Goal: Task Accomplishment & Management: Use online tool/utility

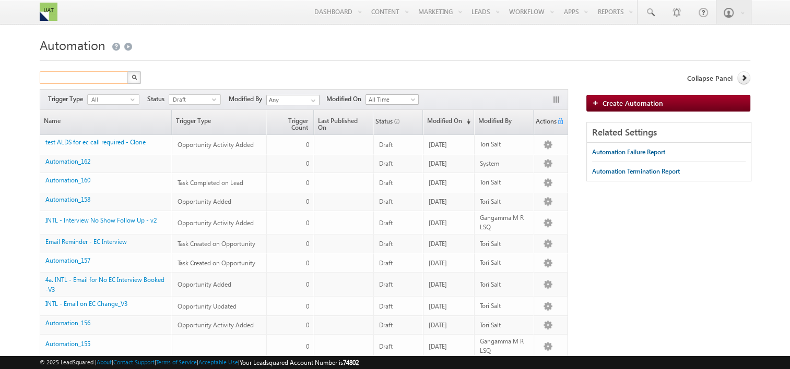
click at [87, 73] on input "text" at bounding box center [84, 77] width 89 height 13
type input "e"
type input "fao interview"
click at [133, 79] on img "button" at bounding box center [133, 77] width 5 height 5
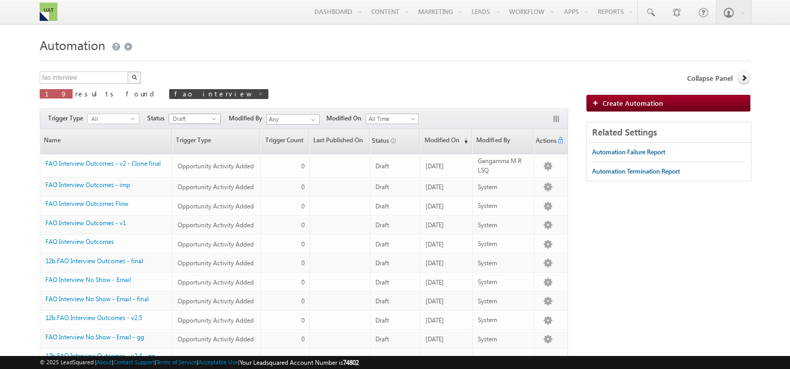
click at [194, 119] on span "Draft" at bounding box center [190, 118] width 43 height 9
click at [186, 152] on li "Published" at bounding box center [194, 151] width 51 height 10
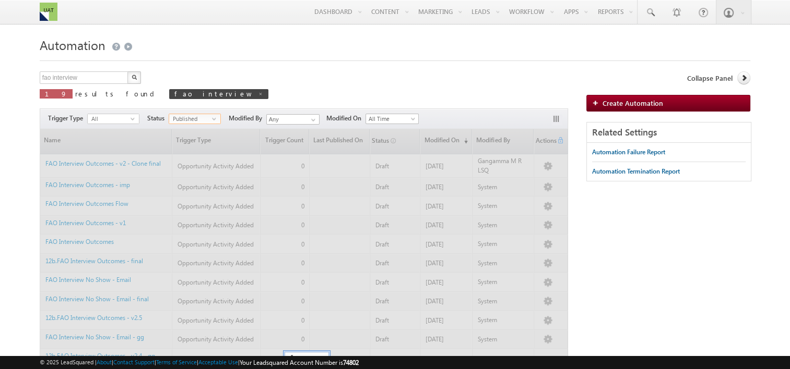
click at [245, 98] on div "fao interview X 19 results found fao interview Actions Select rows to see actio…" at bounding box center [304, 88] width 529 height 34
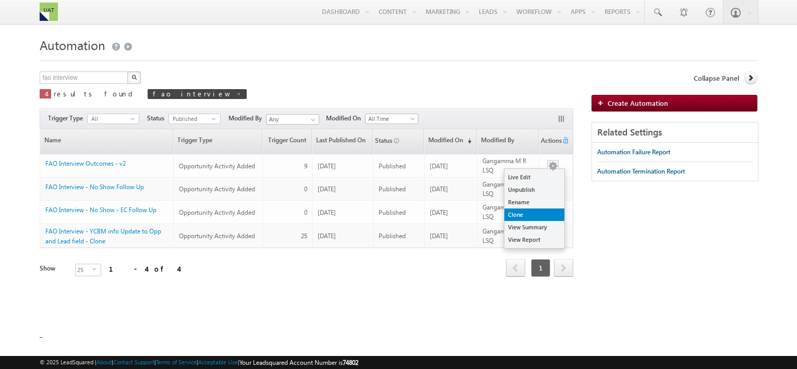
click at [532, 218] on link "Clone" at bounding box center [535, 215] width 60 height 13
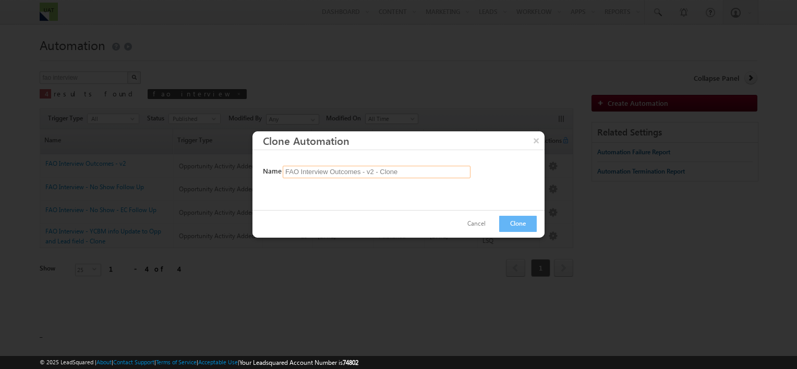
drag, startPoint x: 370, startPoint y: 172, endPoint x: 429, endPoint y: 167, distance: 59.2
click at [429, 167] on input "FAO Interview Outcomes - v2 - Clone" at bounding box center [377, 172] width 188 height 13
type input "FAO Interview Outcomes - v3"
click at [518, 224] on button "Clone" at bounding box center [518, 224] width 38 height 16
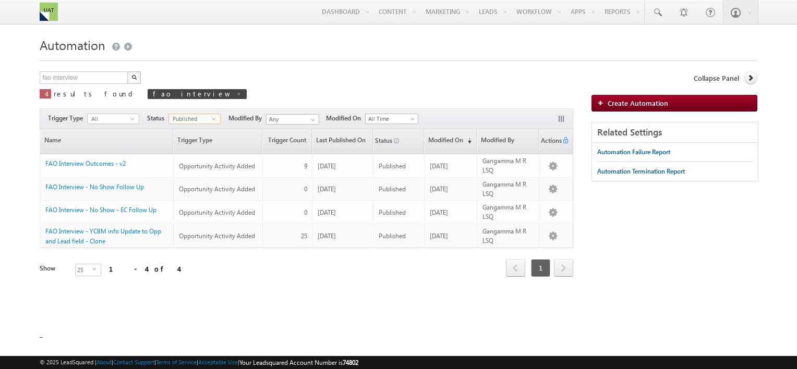
click at [208, 118] on span "Published" at bounding box center [190, 118] width 43 height 9
click at [182, 141] on li "Draft" at bounding box center [195, 141] width 51 height 10
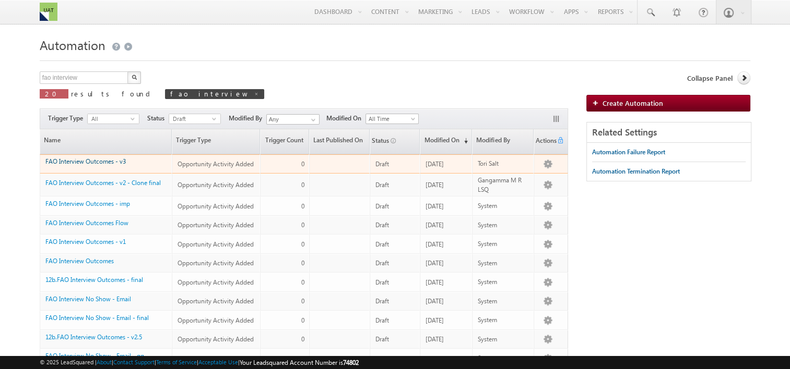
click at [103, 164] on link "FAO Interview Outcomes - v3" at bounding box center [85, 162] width 80 height 8
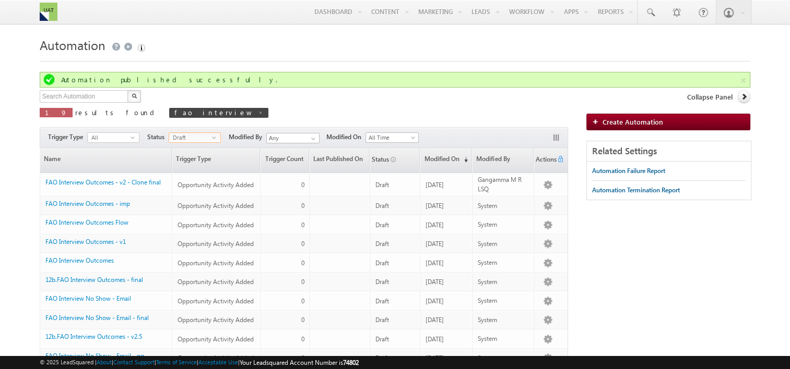
click at [198, 142] on span "Draft" at bounding box center [190, 137] width 43 height 9
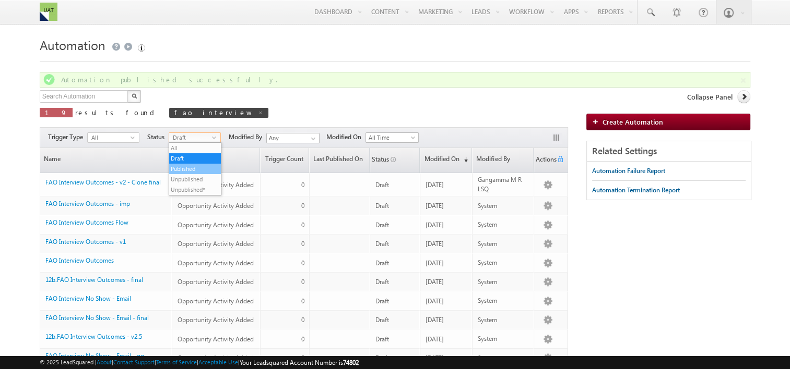
click at [185, 169] on li "Published" at bounding box center [194, 169] width 51 height 10
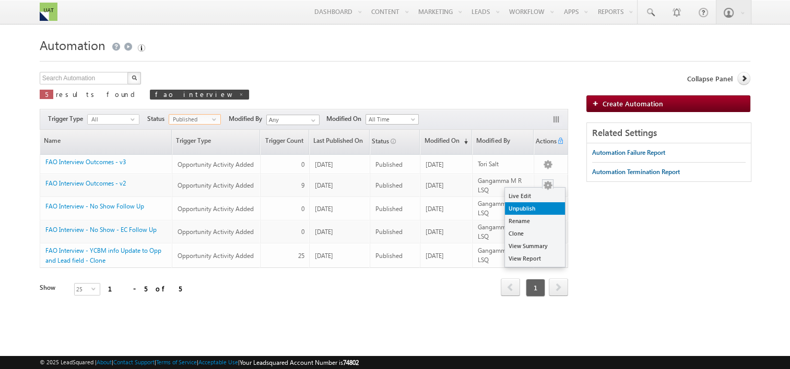
click at [536, 210] on link "Unpublish" at bounding box center [535, 208] width 60 height 13
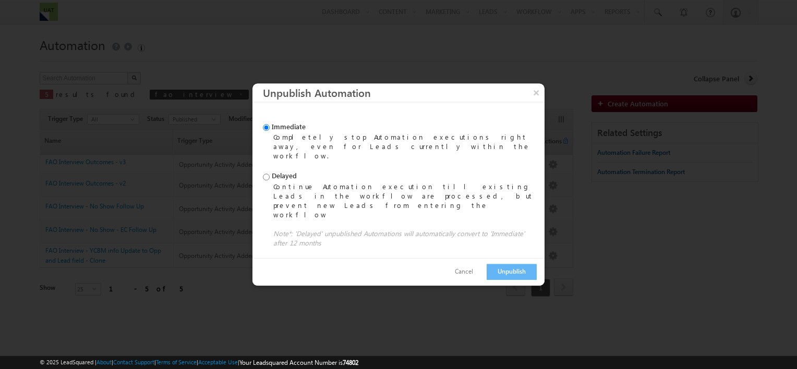
click at [360, 199] on div "Continue Automation execution till existing Leads in the workflow are processed…" at bounding box center [405, 201] width 264 height 38
click at [270, 181] on input "Delayed Continue Automation execution till existing Leads in the workflow are p…" at bounding box center [266, 177] width 7 height 7
radio input "true"
click at [510, 264] on button "Unpublish" at bounding box center [512, 272] width 50 height 16
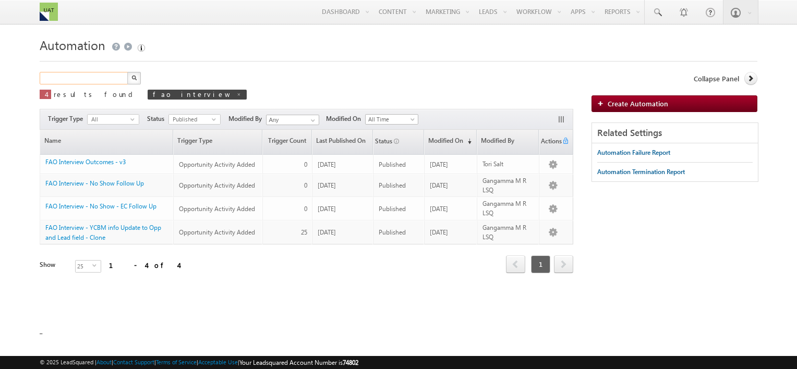
click at [79, 75] on input "text" at bounding box center [84, 78] width 89 height 13
type input "contract"
click at [127, 72] on button "button" at bounding box center [134, 78] width 14 height 13
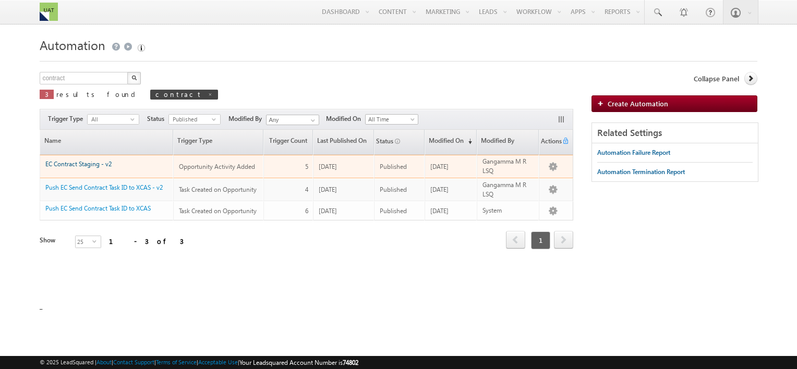
click at [82, 165] on link "EC Contract Staging - v2" at bounding box center [78, 164] width 66 height 8
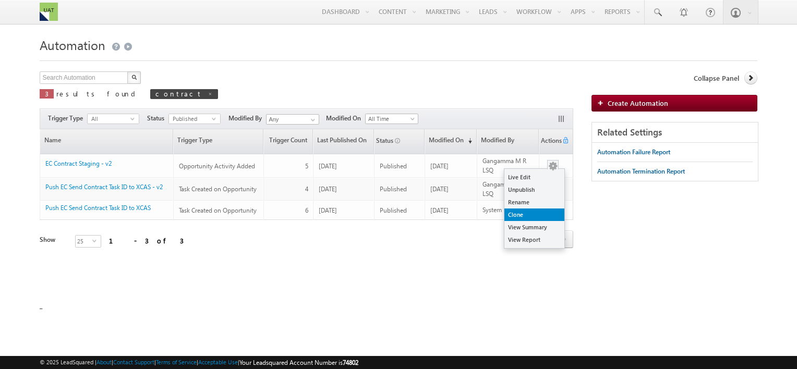
click at [534, 215] on link "Clone" at bounding box center [535, 215] width 60 height 13
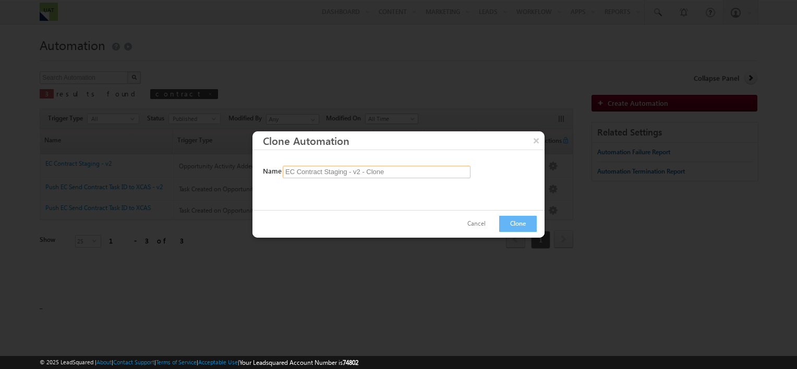
drag, startPoint x: 360, startPoint y: 171, endPoint x: 446, endPoint y: 172, distance: 86.1
click at [446, 172] on input "EC Contract Staging - v2 - Clone" at bounding box center [377, 172] width 188 height 13
type input "EC Contract Staging - v3"
click at [521, 221] on button "Clone" at bounding box center [518, 224] width 38 height 16
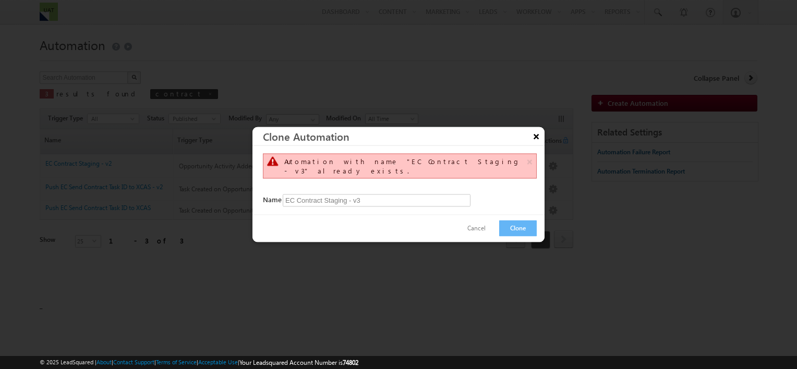
click at [539, 140] on button "×" at bounding box center [536, 136] width 17 height 18
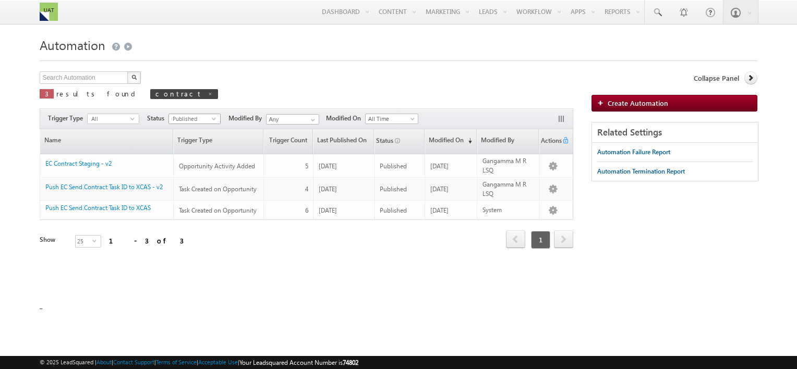
click at [217, 117] on span "select" at bounding box center [216, 118] width 8 height 5
click at [187, 141] on li "Draft" at bounding box center [195, 141] width 51 height 10
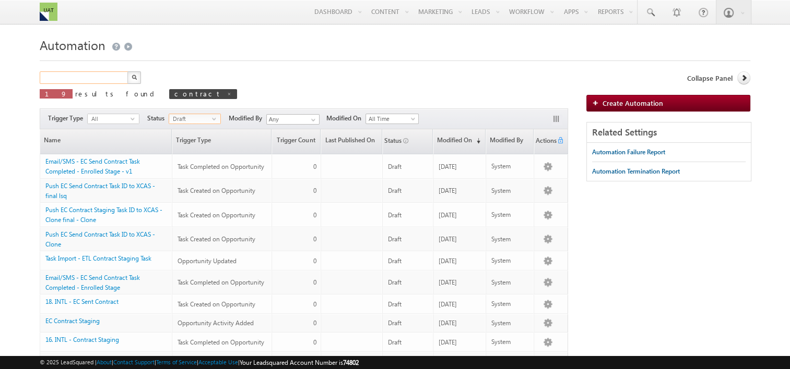
click at [98, 77] on input "text" at bounding box center [84, 77] width 89 height 13
type input "contract"
click at [127, 71] on button "button" at bounding box center [134, 77] width 14 height 13
click at [200, 117] on span "Draft" at bounding box center [190, 118] width 43 height 9
click at [186, 130] on li "All" at bounding box center [194, 130] width 51 height 10
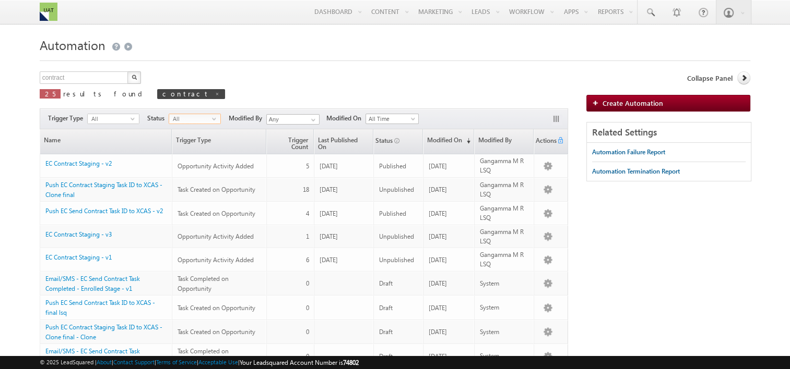
click at [196, 123] on span "All" at bounding box center [190, 118] width 43 height 9
click at [173, 151] on li "Published" at bounding box center [194, 151] width 51 height 10
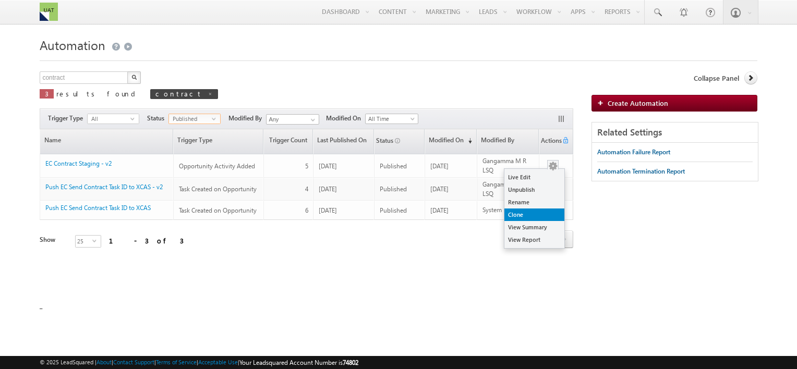
click at [528, 216] on link "Clone" at bounding box center [535, 215] width 60 height 13
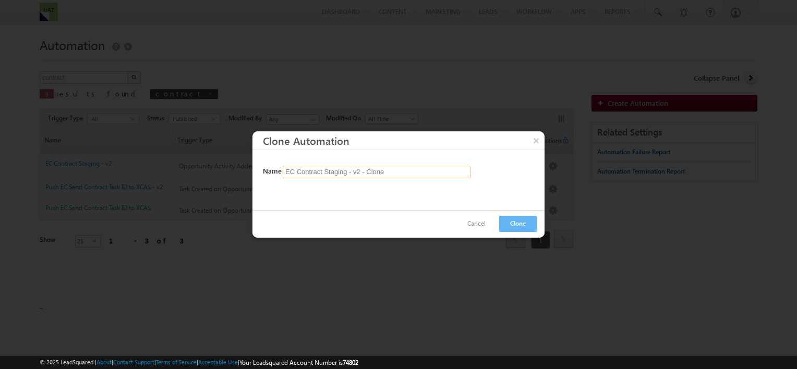
drag, startPoint x: 357, startPoint y: 167, endPoint x: 492, endPoint y: 169, distance: 134.1
click at [492, 169] on div "Name EC Contract Staging - v2 - Clone" at bounding box center [400, 172] width 274 height 13
type input "EC Contract Staging - v4"
click at [511, 218] on button "Clone" at bounding box center [518, 224] width 38 height 16
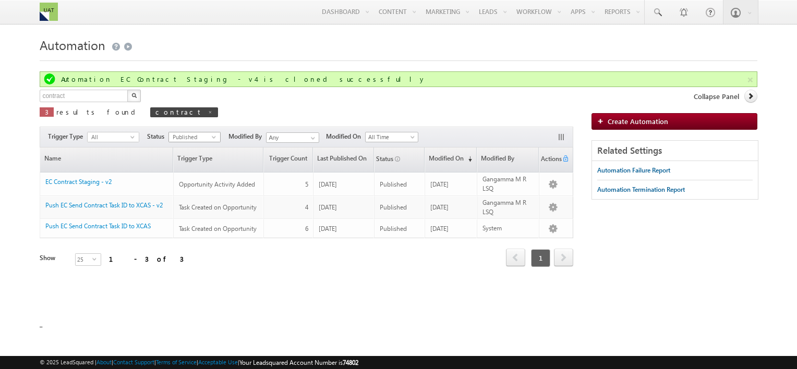
click at [182, 141] on span "Published" at bounding box center [190, 137] width 43 height 9
click at [182, 158] on li "Draft" at bounding box center [195, 158] width 51 height 10
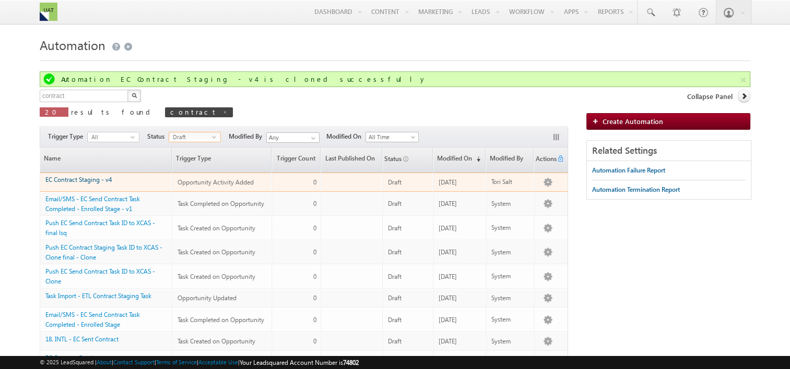
click at [98, 177] on link "EC Contract Staging - v4" at bounding box center [78, 180] width 66 height 8
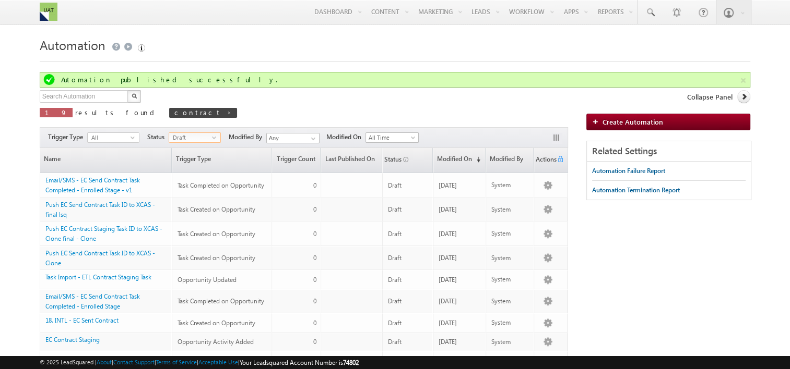
click at [183, 136] on span "Draft" at bounding box center [190, 137] width 43 height 9
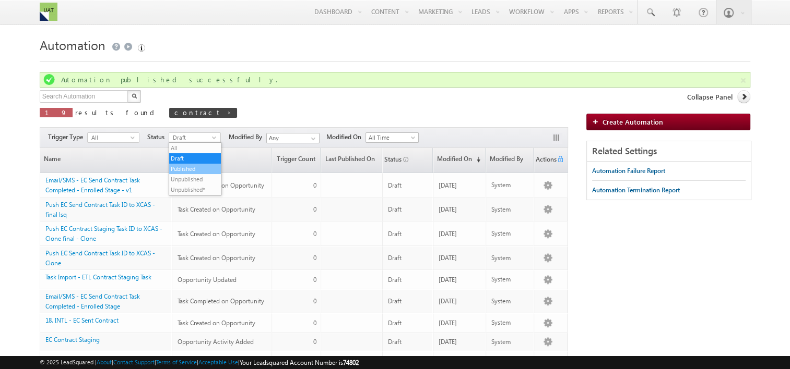
click at [182, 172] on li "Published" at bounding box center [194, 169] width 51 height 10
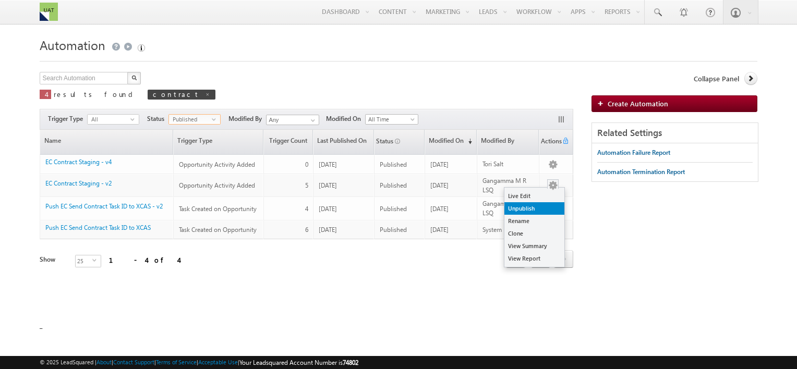
click at [538, 208] on link "Unpublish" at bounding box center [535, 208] width 60 height 13
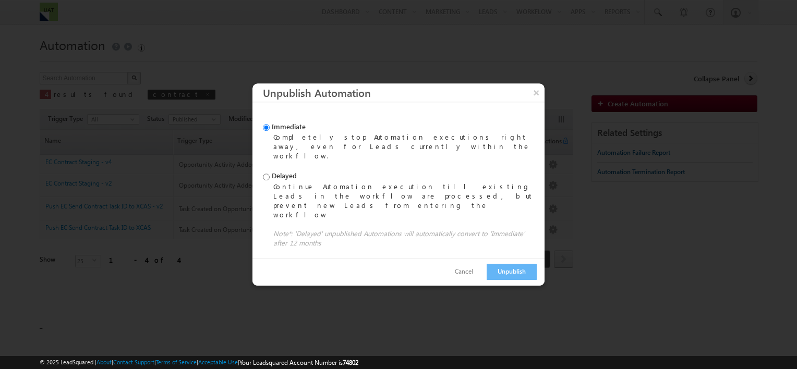
click at [329, 185] on div "Delayed Continue Automation execution till existing Leads in the workflow are p…" at bounding box center [400, 211] width 274 height 79
click at [278, 183] on label "Delayed Continue Automation execution till existing Leads in the workflow are p…" at bounding box center [400, 196] width 274 height 48
click at [270, 181] on input "Delayed Continue Automation execution till existing Leads in the workflow are p…" at bounding box center [266, 177] width 7 height 7
radio input "true"
click at [549, 265] on div at bounding box center [398, 184] width 797 height 369
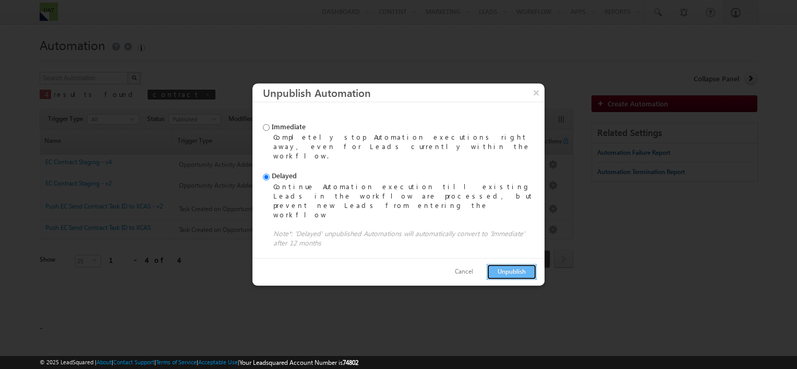
click at [517, 264] on button "Unpublish" at bounding box center [512, 272] width 50 height 16
